Goal: Task Accomplishment & Management: Use online tool/utility

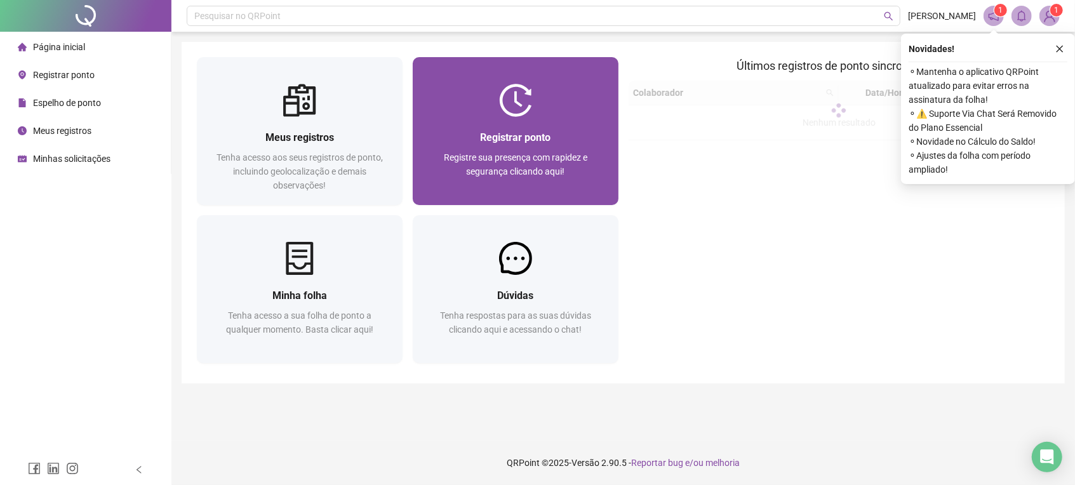
click at [502, 123] on div "Registrar ponto Registre sua presença com rapidez e segurança clicando aqui!" at bounding box center [516, 161] width 206 height 88
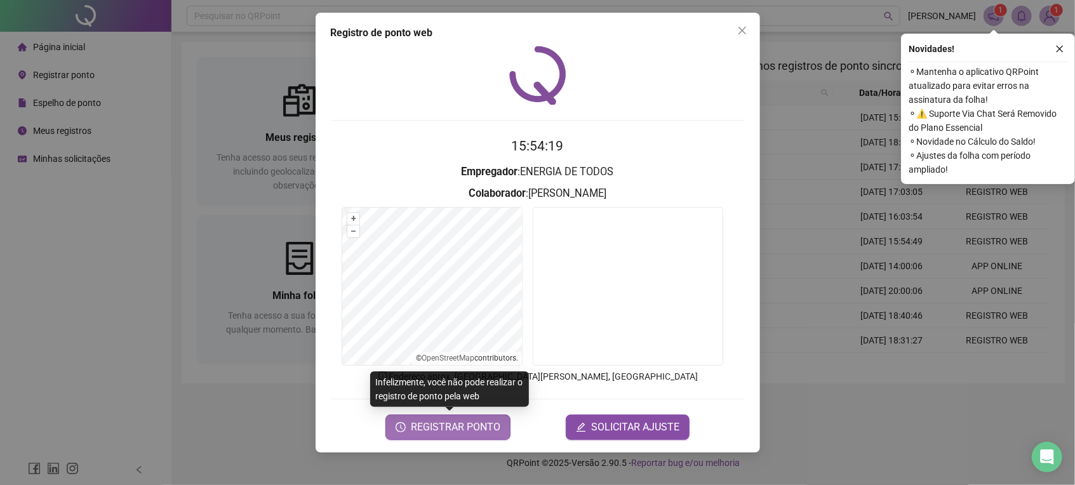
click at [397, 425] on button "REGISTRAR PONTO" at bounding box center [447, 427] width 125 height 25
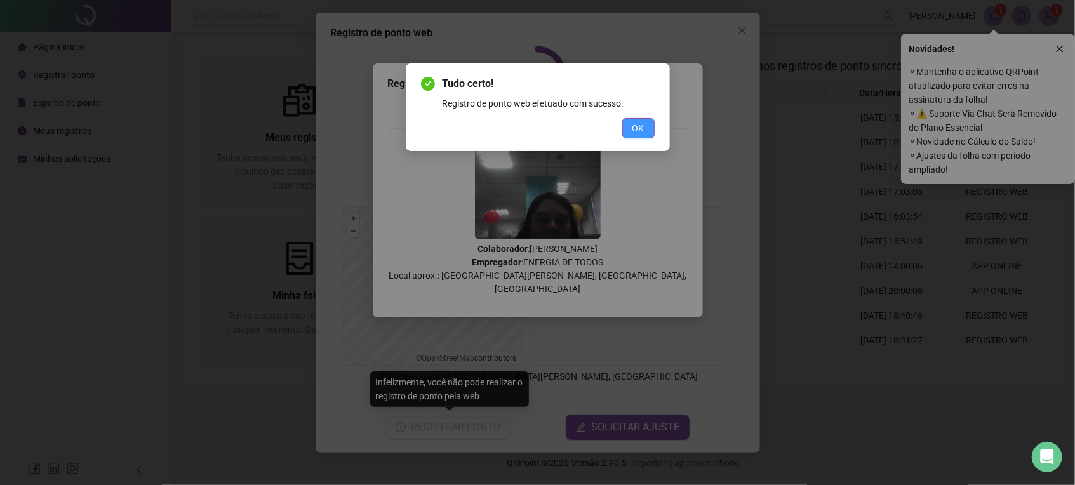
click at [633, 130] on span "OK" at bounding box center [638, 128] width 12 height 14
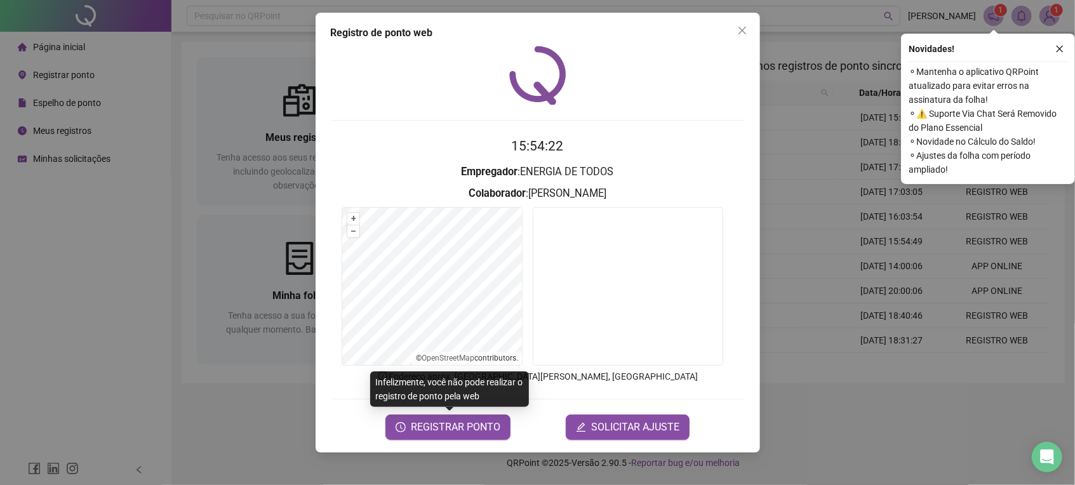
drag, startPoint x: 745, startPoint y: 25, endPoint x: 542, endPoint y: 1, distance: 204.5
click at [745, 24] on button "Close" at bounding box center [742, 30] width 20 height 20
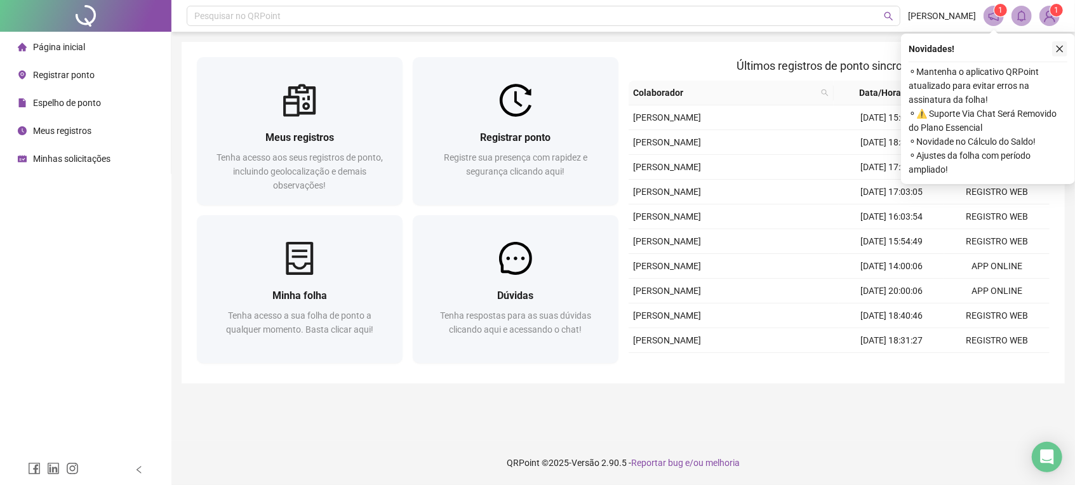
click at [1058, 41] on button "button" at bounding box center [1059, 48] width 15 height 15
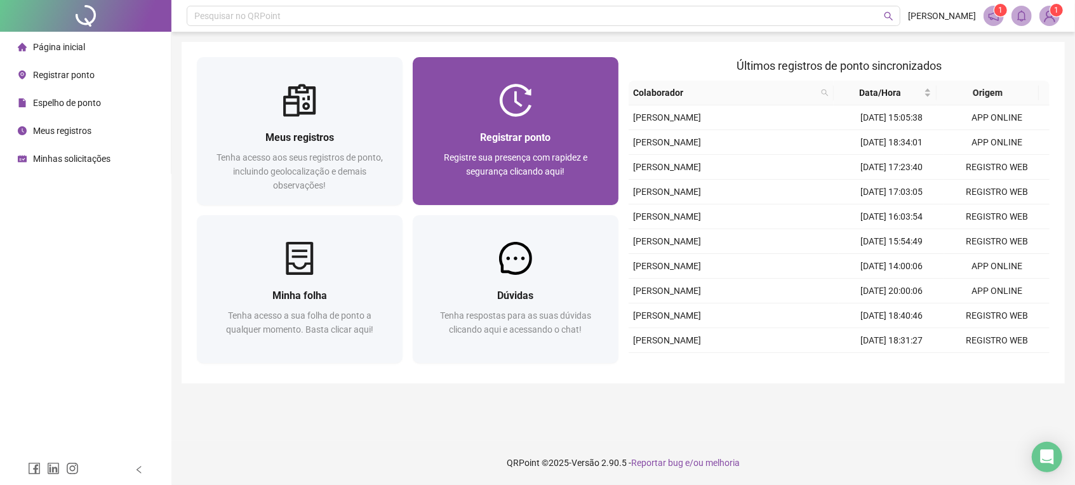
click at [515, 158] on span "Registre sua presença com rapidez e segurança clicando aqui!" at bounding box center [515, 164] width 143 height 24
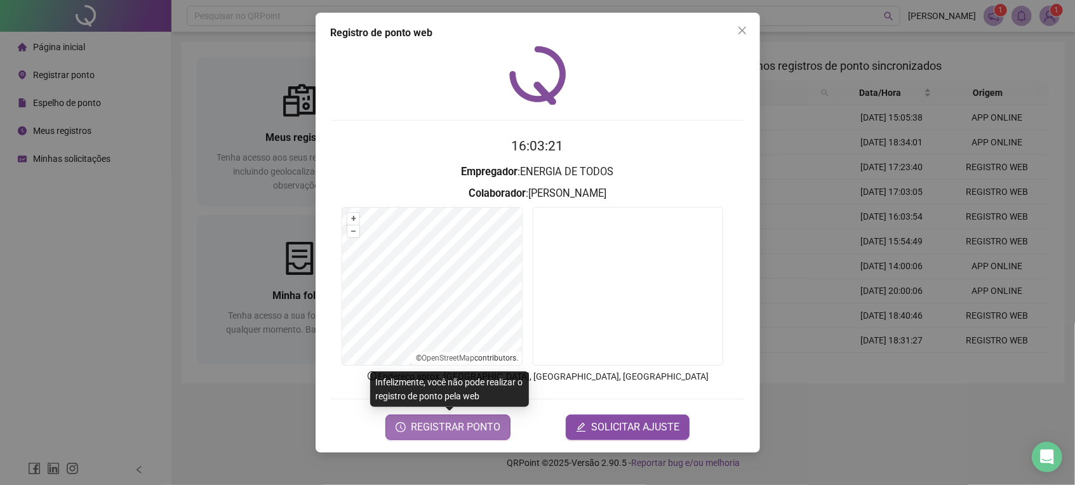
click at [404, 432] on button "REGISTRAR PONTO" at bounding box center [447, 427] width 125 height 25
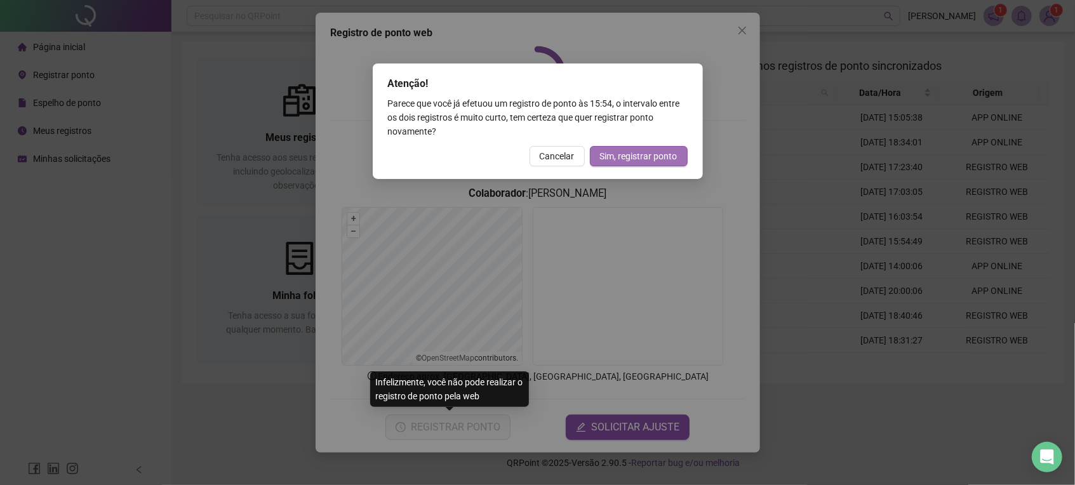
click at [661, 147] on button "Sim, registrar ponto" at bounding box center [639, 156] width 98 height 20
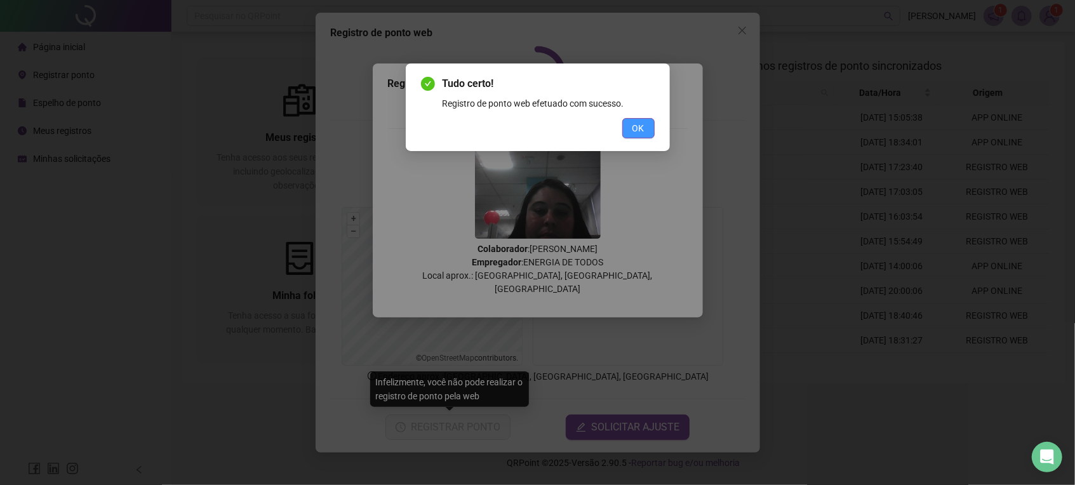
click at [631, 123] on button "OK" at bounding box center [638, 128] width 32 height 20
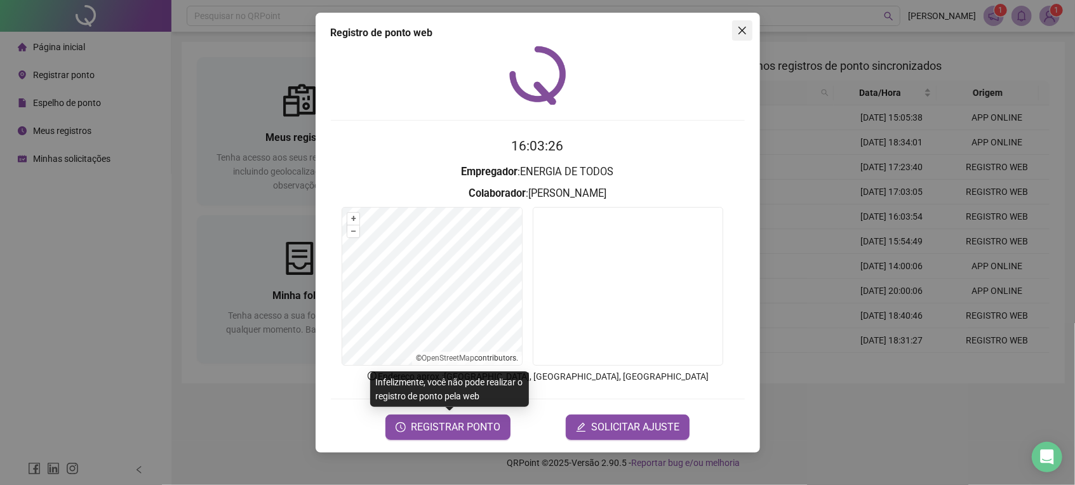
click at [737, 29] on icon "close" at bounding box center [742, 30] width 10 height 10
